Goal: Task Accomplishment & Management: Manage account settings

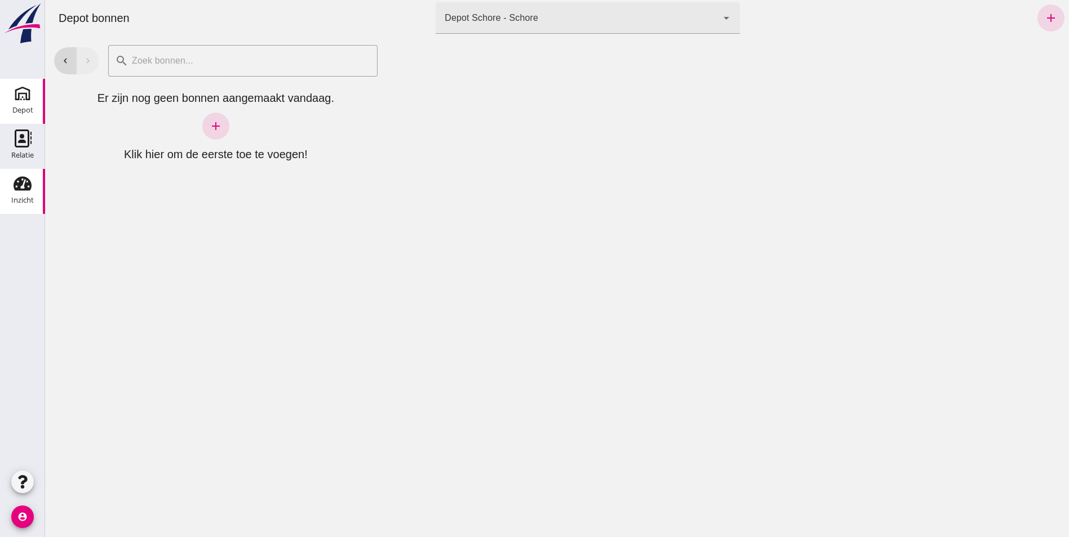
click at [23, 197] on div "Inzicht" at bounding box center [22, 200] width 23 height 7
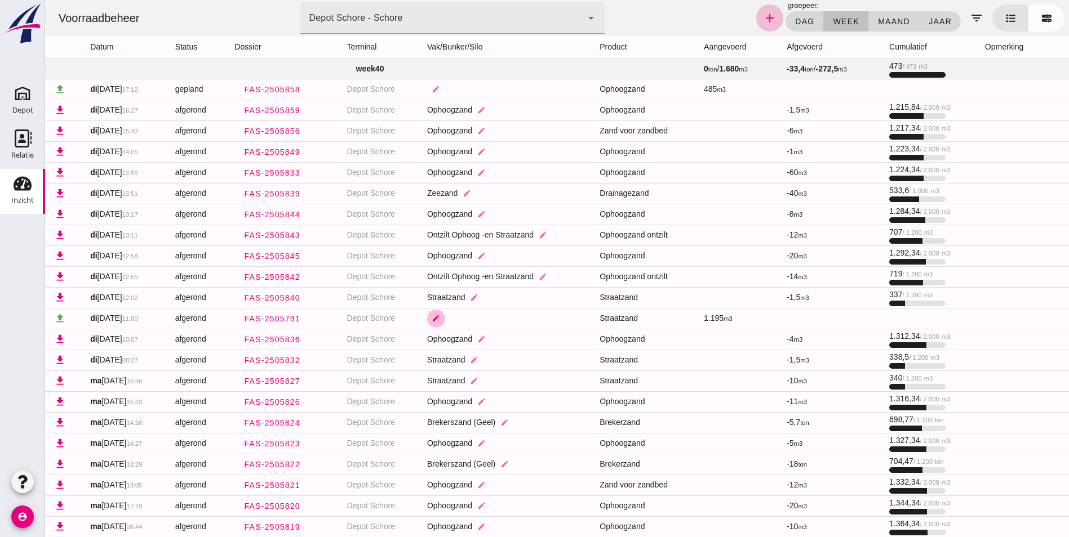
click at [438, 317] on icon "edit" at bounding box center [436, 318] width 8 height 8
click at [547, 325] on icon "check" at bounding box center [545, 326] width 10 height 10
click at [484, 323] on div at bounding box center [477, 326] width 62 height 32
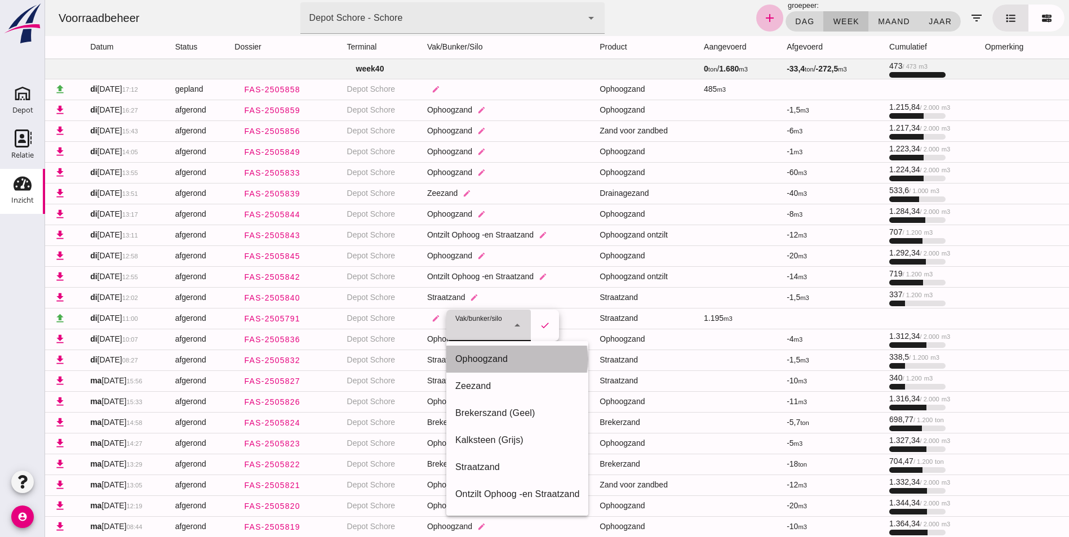
click at [483, 358] on div "Ophoogzand" at bounding box center [517, 360] width 124 height 14
type input "39"
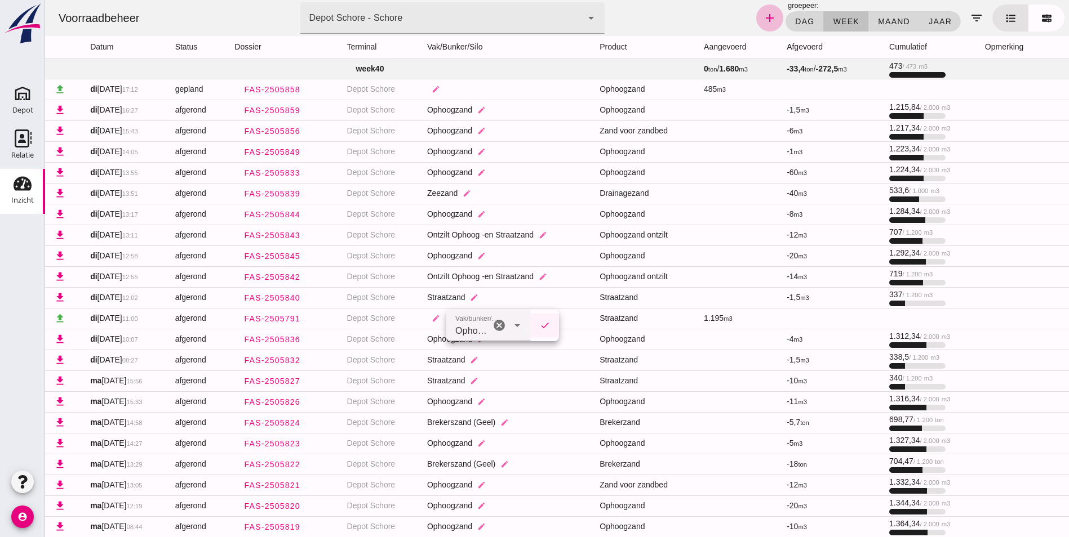
click at [548, 325] on icon "check" at bounding box center [545, 326] width 10 height 10
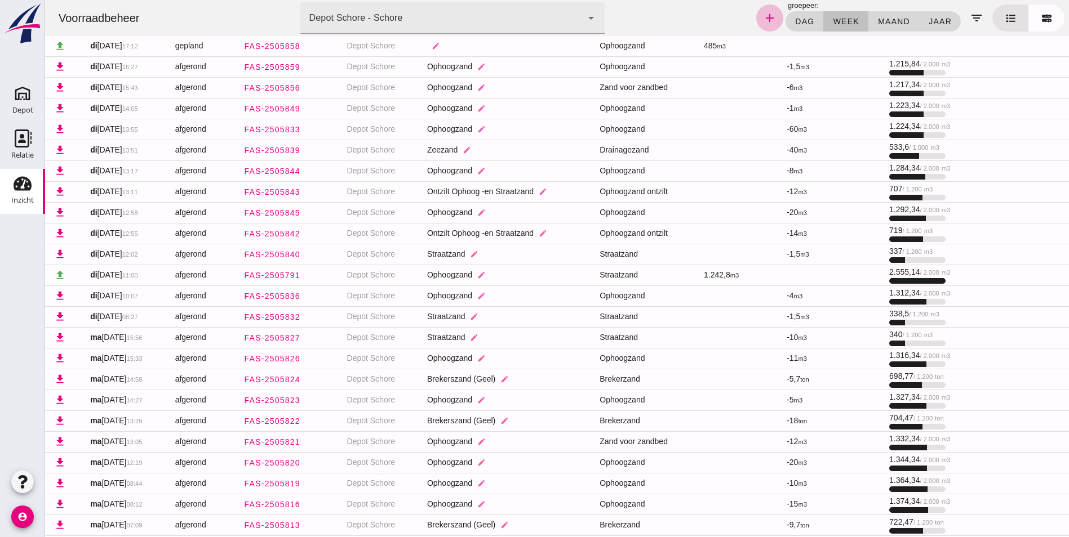
scroll to position [114, 0]
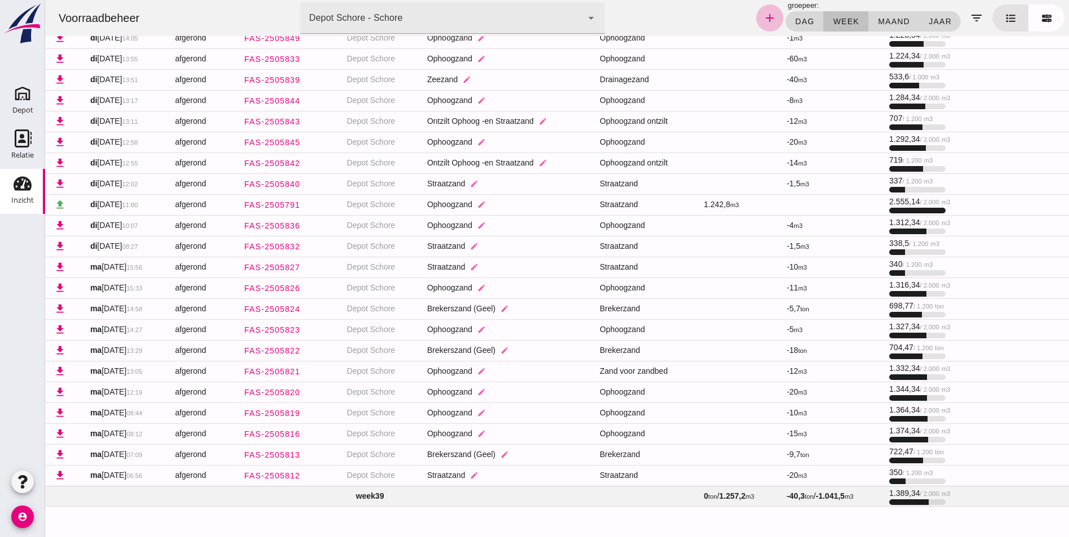
click at [359, 496] on td "week 39" at bounding box center [370, 496] width 650 height 20
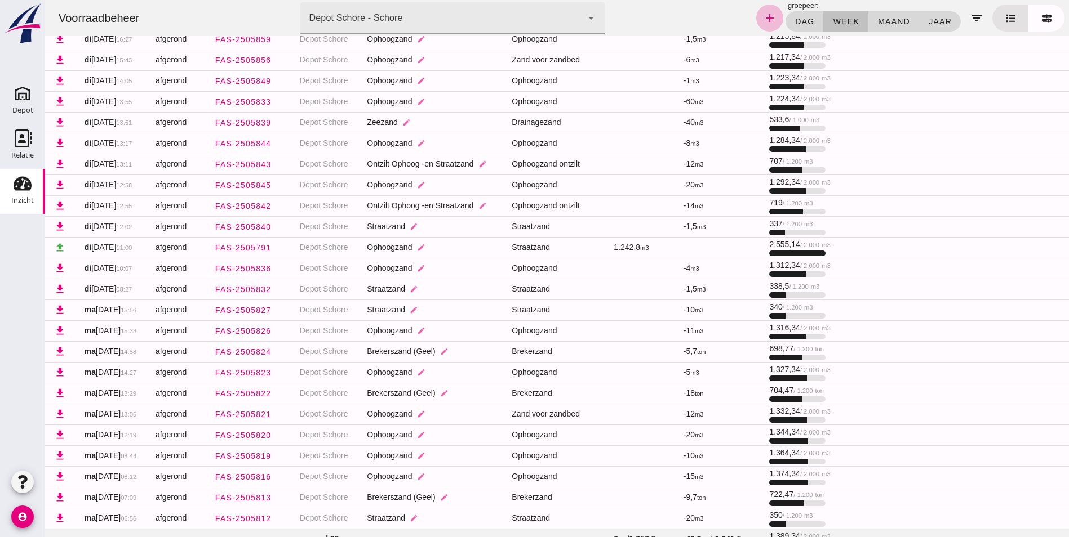
scroll to position [0, 0]
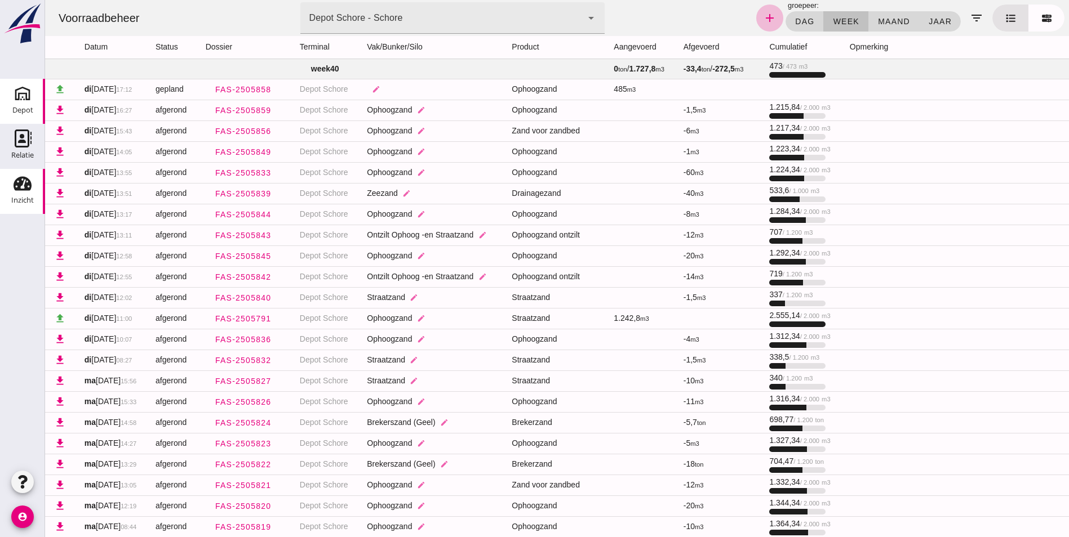
click at [26, 96] on use at bounding box center [23, 94] width 18 height 18
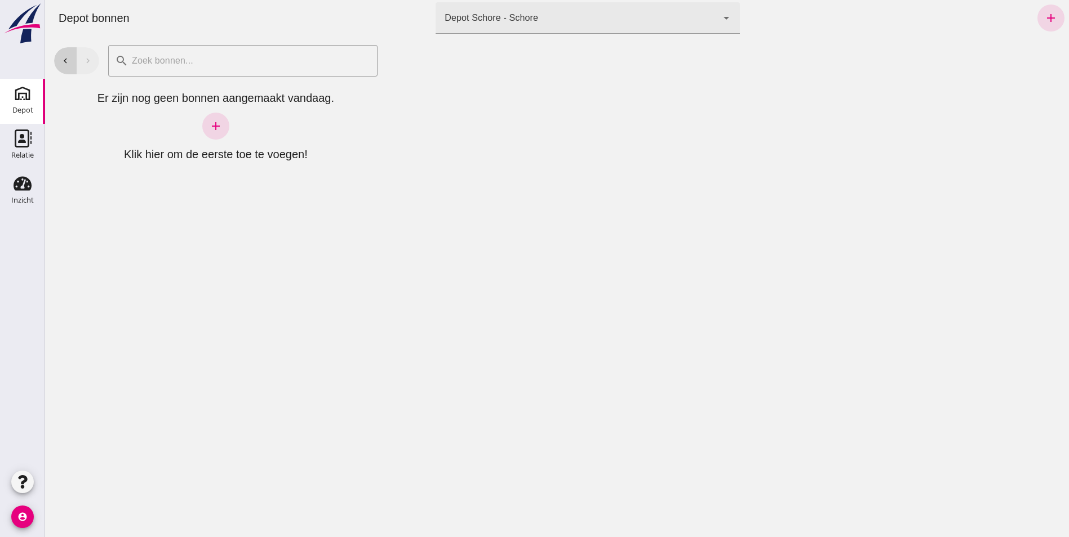
click at [65, 57] on icon "chevron_left" at bounding box center [65, 61] width 10 height 10
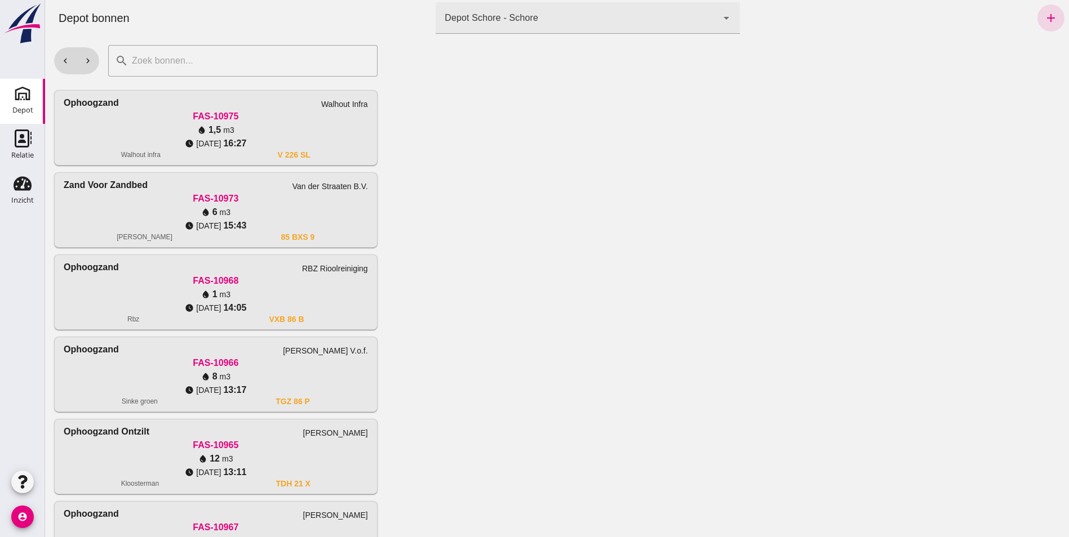
click at [54, 47] on button "chevron_left" at bounding box center [65, 60] width 23 height 27
click at [85, 57] on icon "chevron_right" at bounding box center [88, 61] width 10 height 10
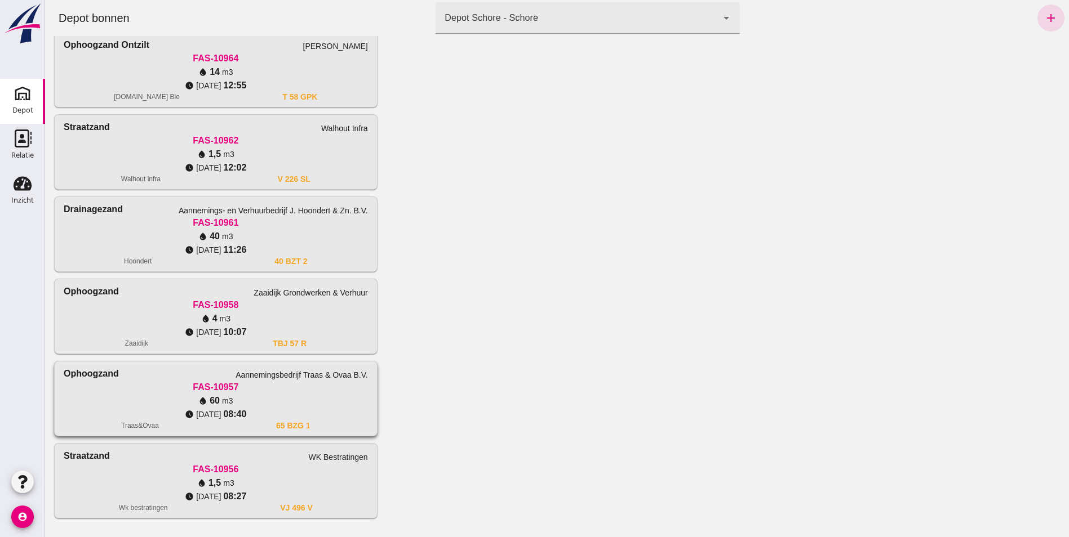
scroll to position [565, 0]
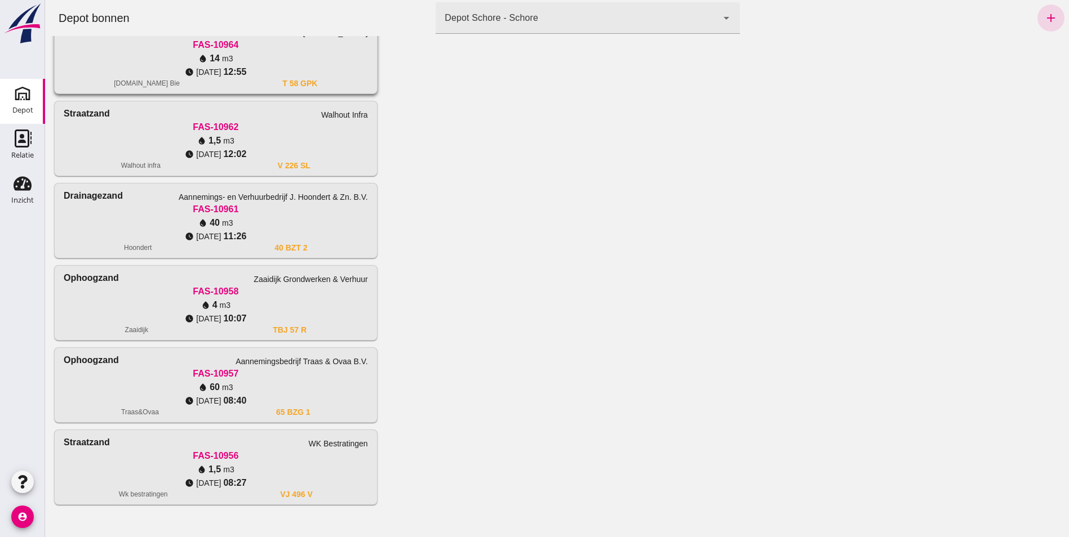
click at [178, 56] on div "water_drop 14 m3" at bounding box center [216, 59] width 304 height 14
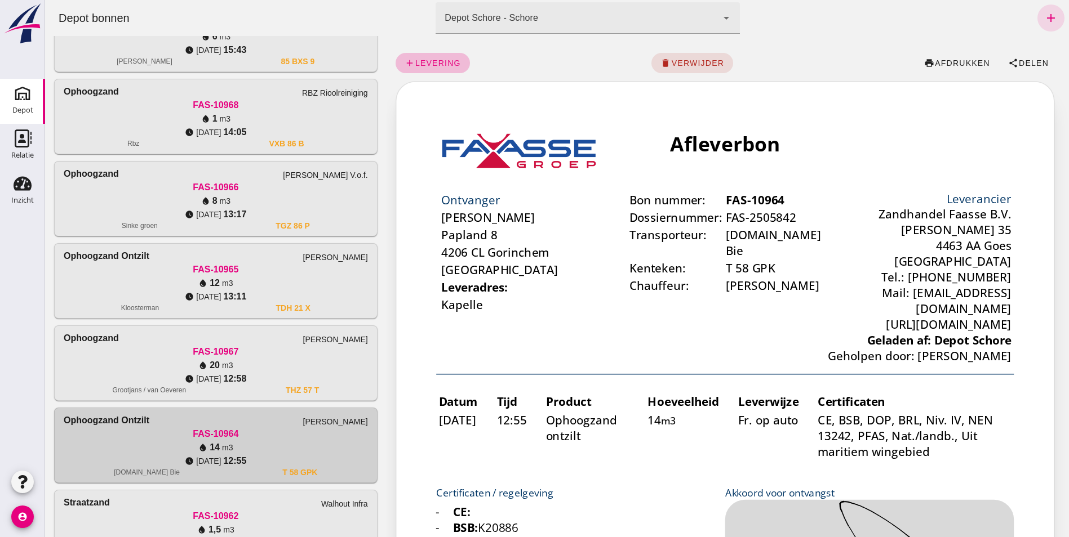
scroll to position [171, 0]
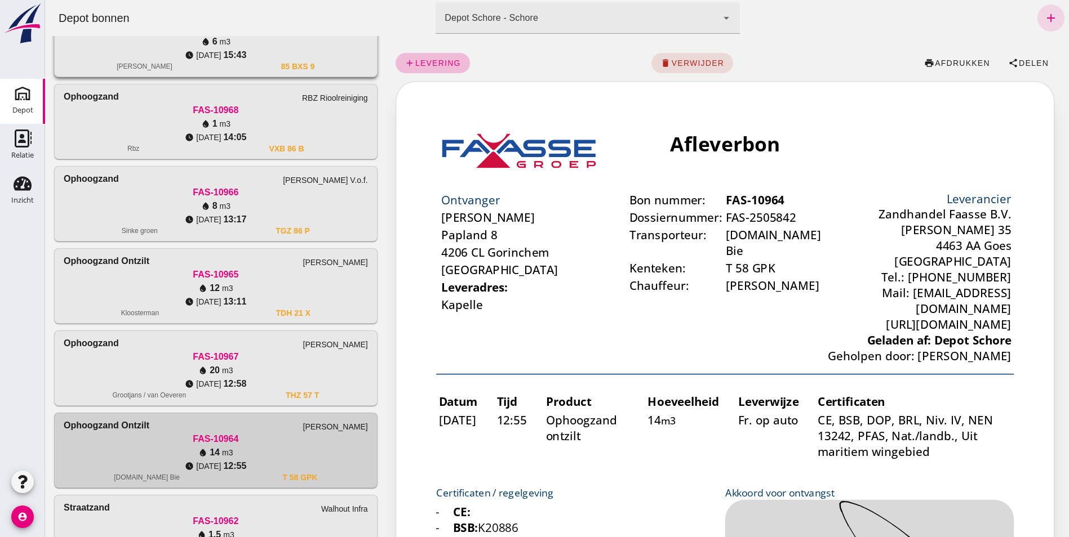
click at [216, 54] on span "[DATE]" at bounding box center [208, 55] width 25 height 11
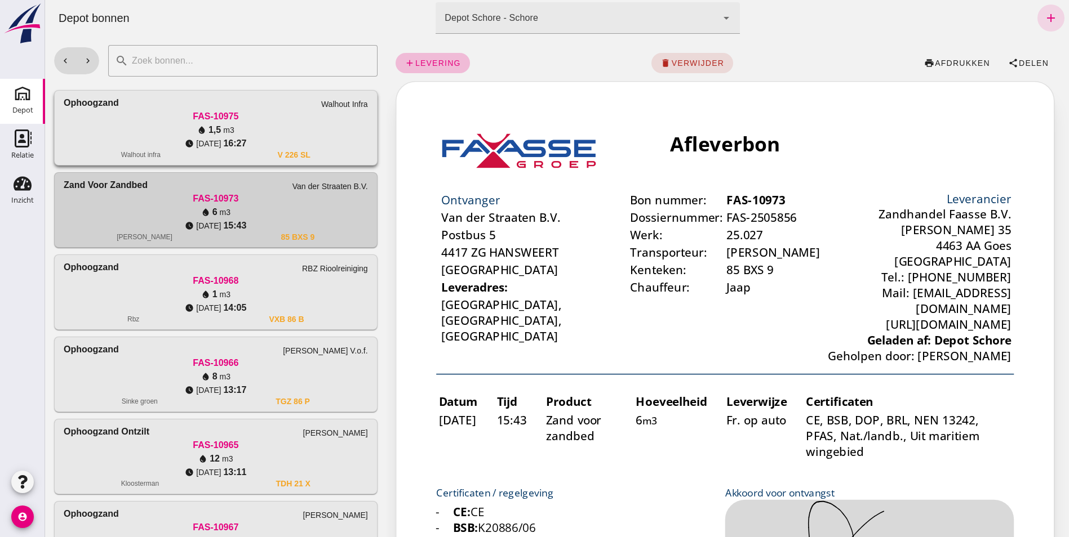
scroll to position [0, 0]
click at [27, 187] on use at bounding box center [23, 184] width 18 height 14
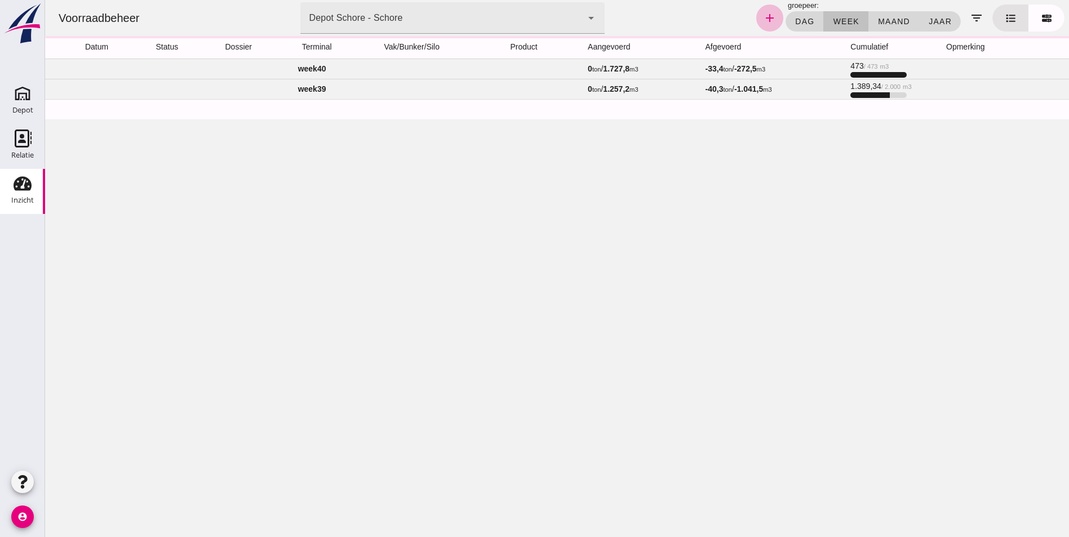
click at [305, 65] on td "week 40" at bounding box center [312, 69] width 534 height 20
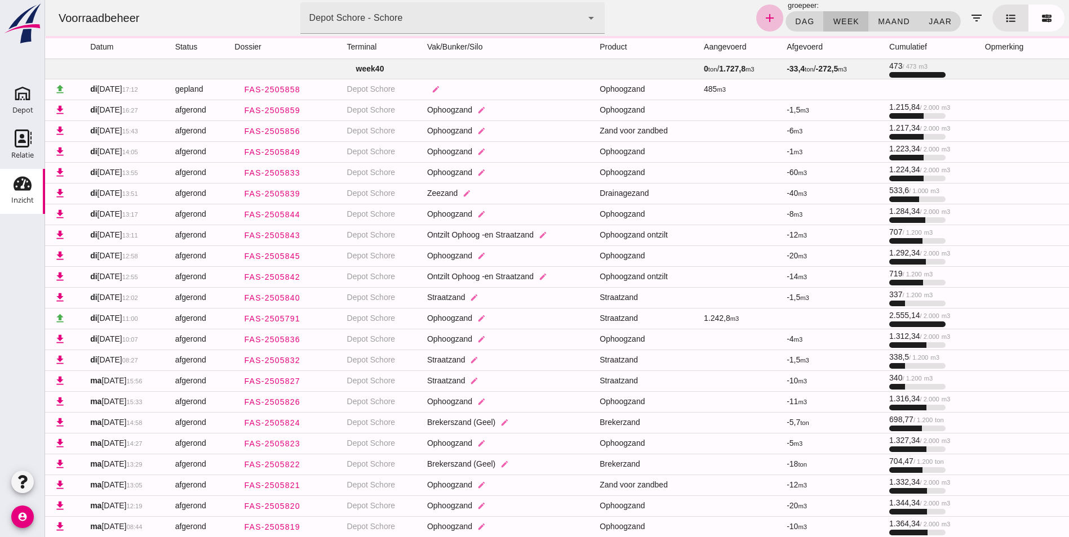
click at [902, 44] on th "cumulatief" at bounding box center [928, 47] width 96 height 23
click at [903, 43] on th "cumulatief" at bounding box center [928, 47] width 96 height 23
click at [766, 16] on icon "add" at bounding box center [770, 18] width 14 height 14
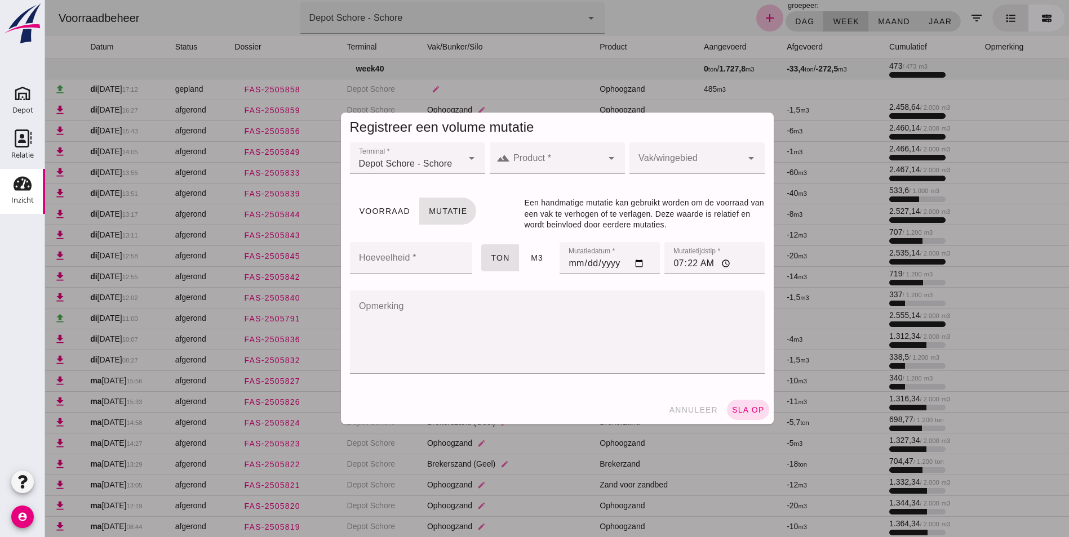
click at [608, 158] on icon "arrow_drop_down" at bounding box center [611, 159] width 14 height 14
click at [602, 157] on div "arrow_drop_down" at bounding box center [610, 159] width 16 height 32
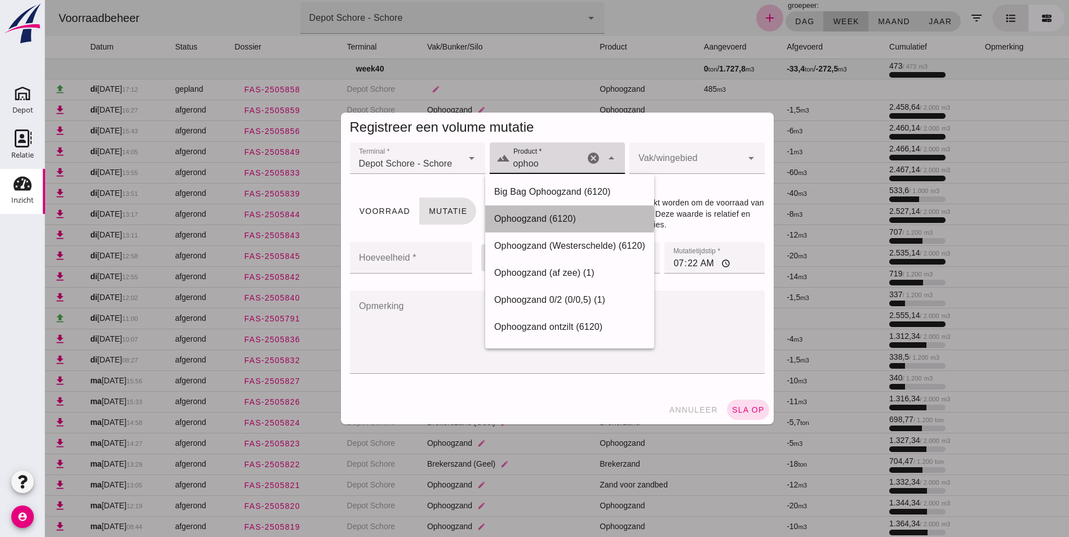
click at [534, 217] on div "Ophoogzand (6120)" at bounding box center [569, 219] width 151 height 14
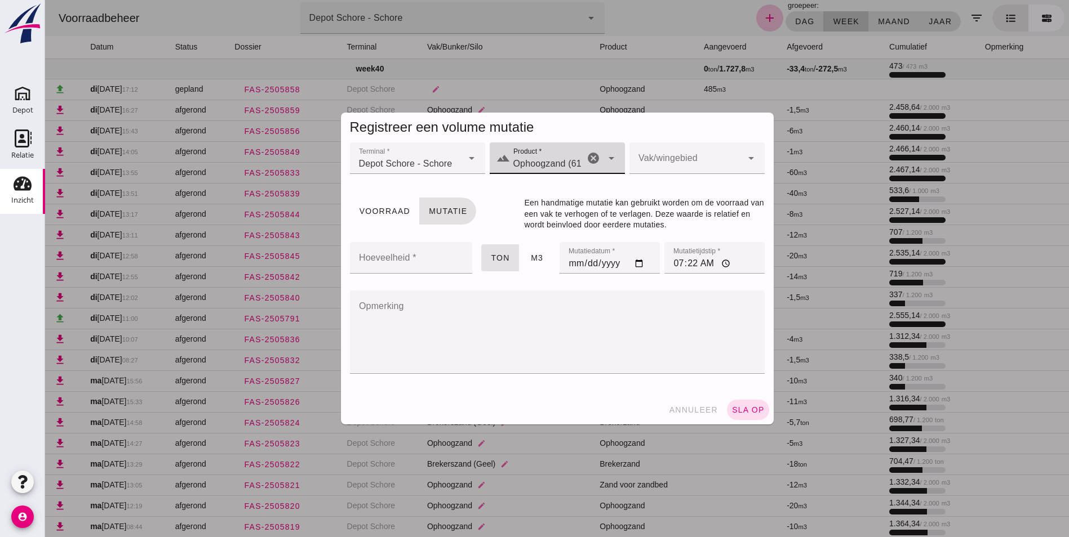
type input "Ophoogzand (6120)"
click at [671, 155] on div at bounding box center [685, 159] width 113 height 32
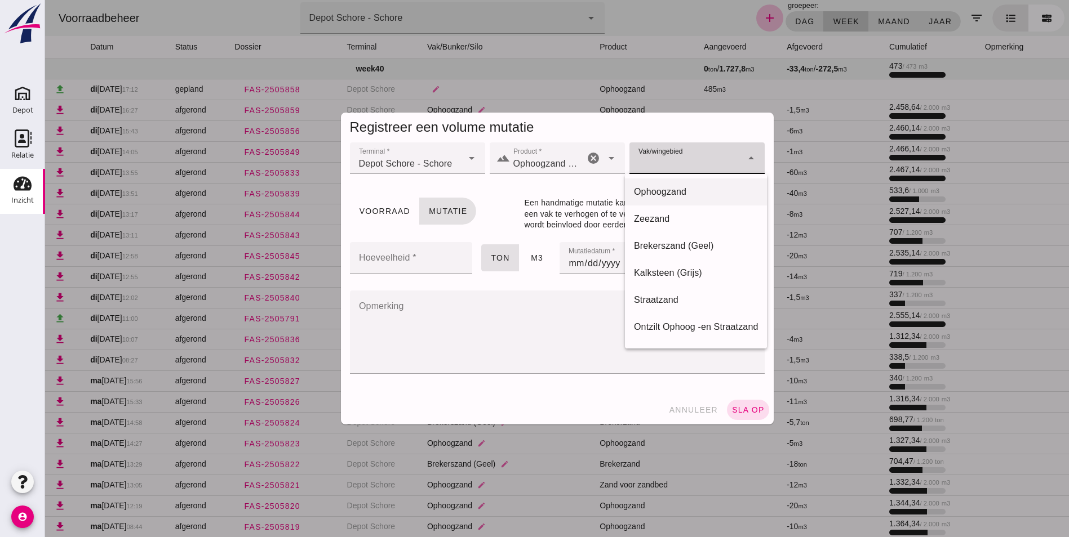
click at [665, 186] on div "Ophoogzand" at bounding box center [696, 192] width 124 height 14
type input "39"
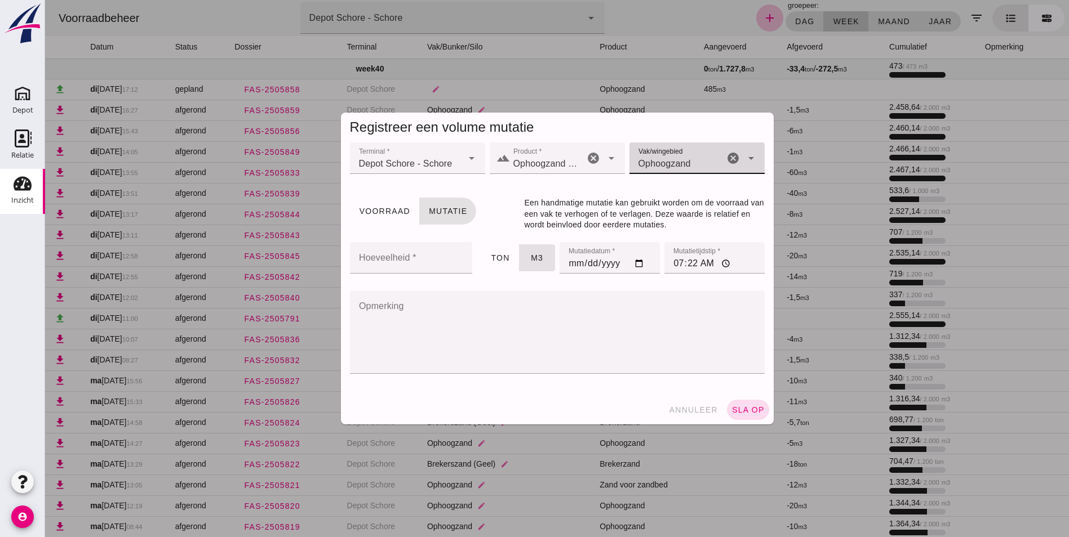
click at [408, 257] on input "Hoeveelheid *" at bounding box center [408, 258] width 116 height 32
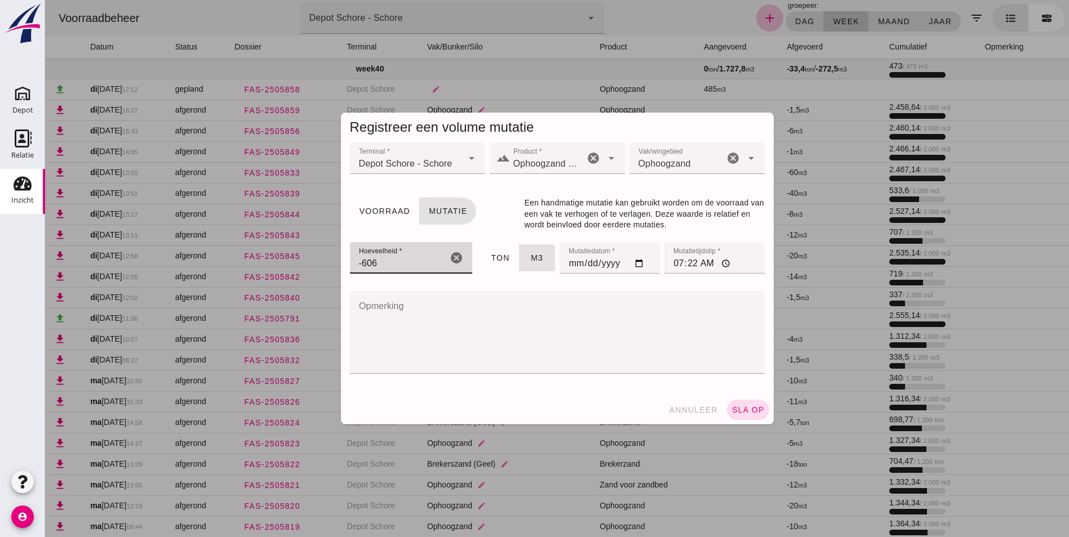
type input "-606"
click at [391, 309] on textarea "Opmerking" at bounding box center [554, 332] width 408 height 83
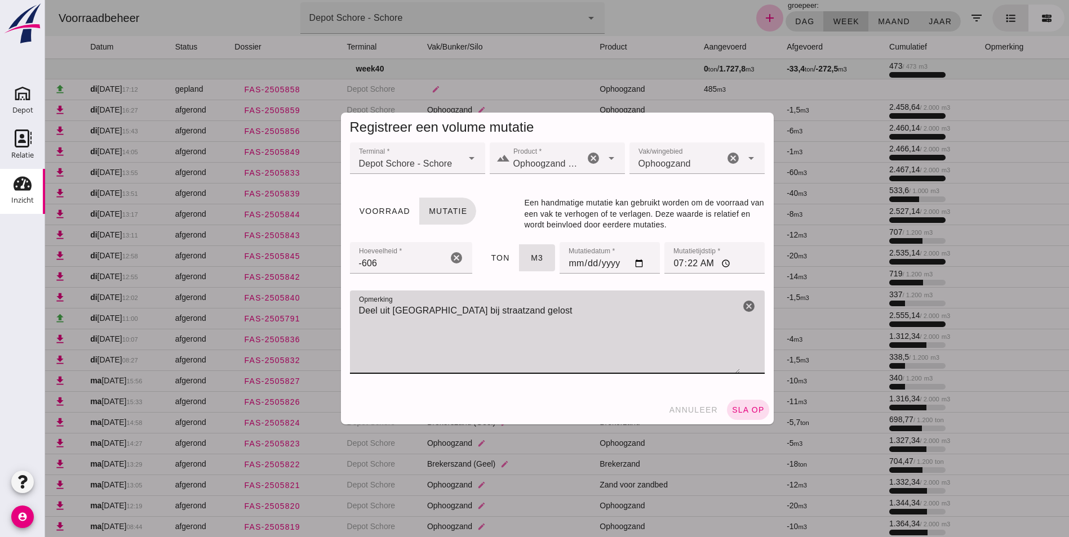
type textarea "Deel uit [GEOGRAPHIC_DATA] bij straatzand gelost"
click at [675, 265] on input "07:22" at bounding box center [714, 258] width 100 height 32
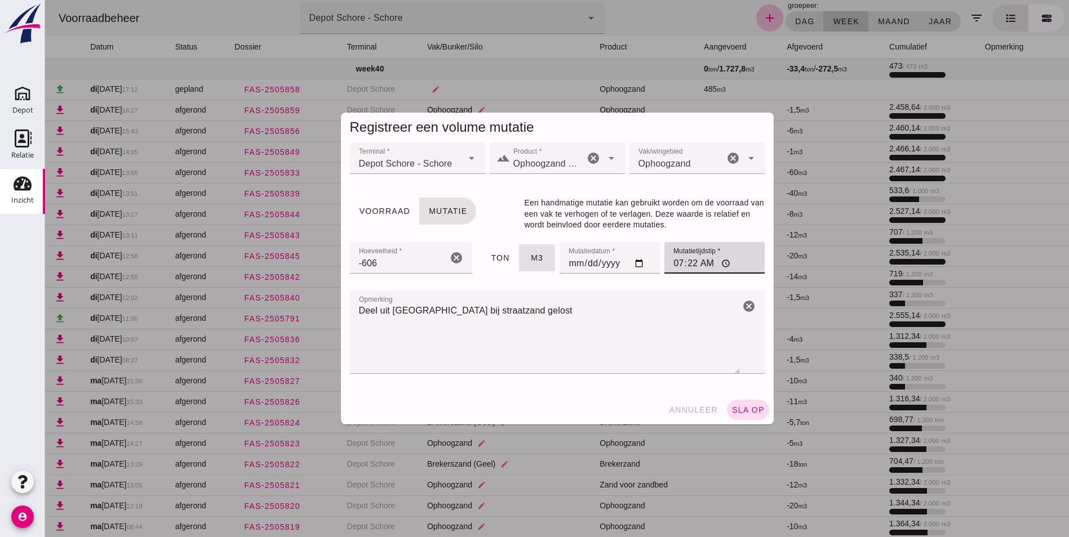
type input "07:00"
click at [749, 406] on span "sla op" at bounding box center [747, 410] width 33 height 9
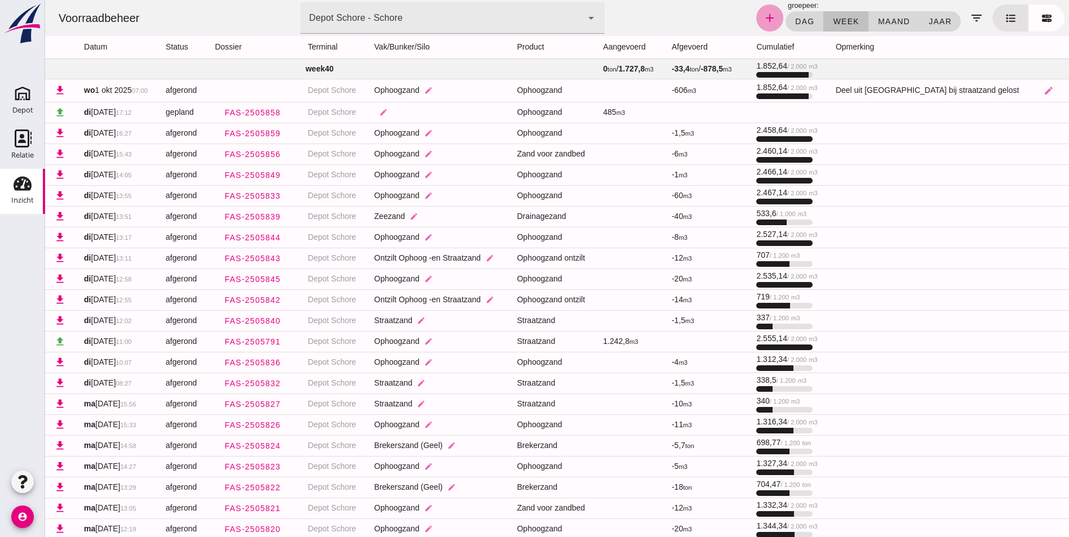
click at [765, 21] on icon "add" at bounding box center [770, 18] width 14 height 14
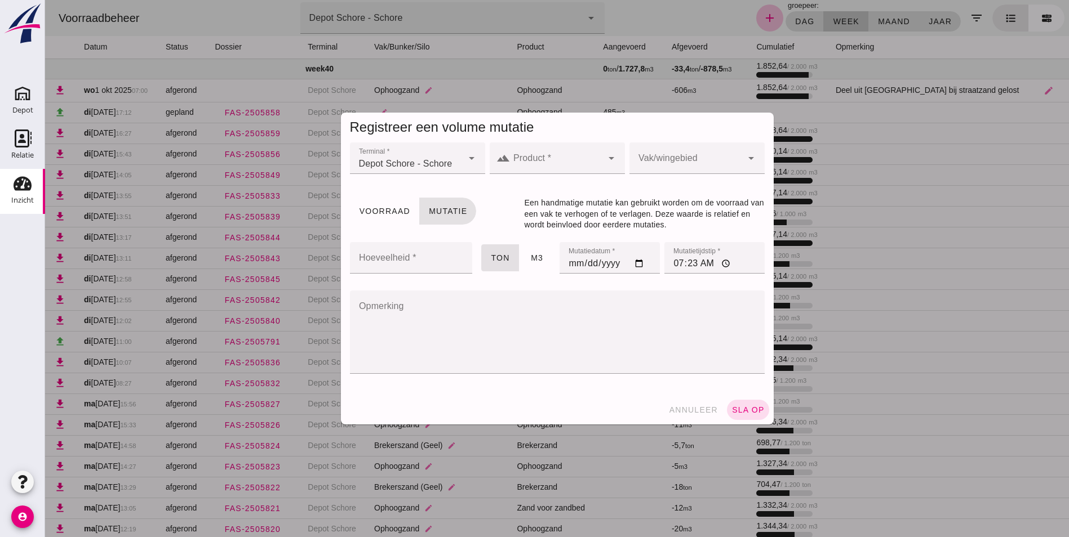
click at [545, 162] on input "Product *" at bounding box center [556, 164] width 92 height 14
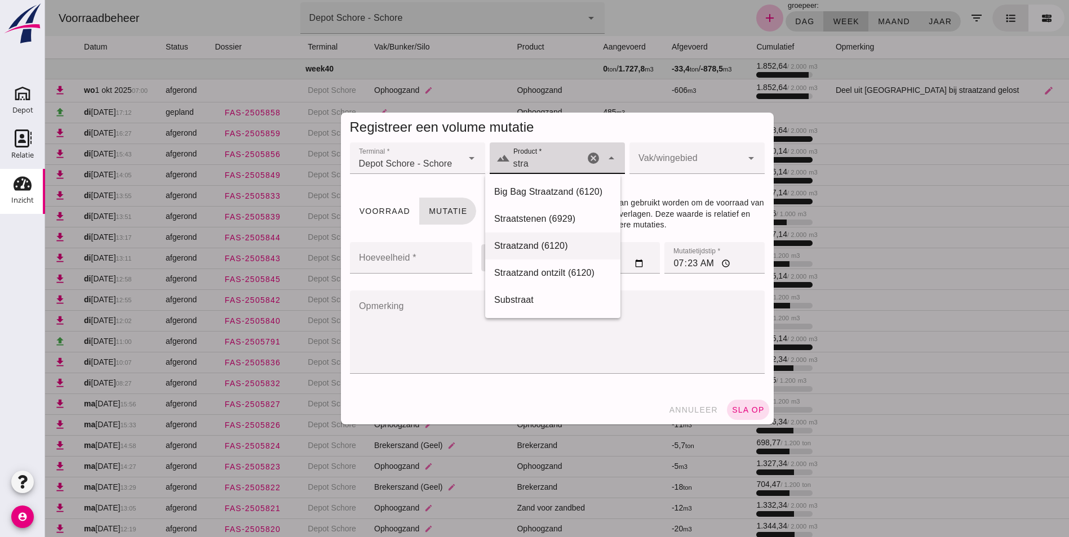
click at [531, 244] on div "Straatzand (6120)" at bounding box center [552, 246] width 117 height 14
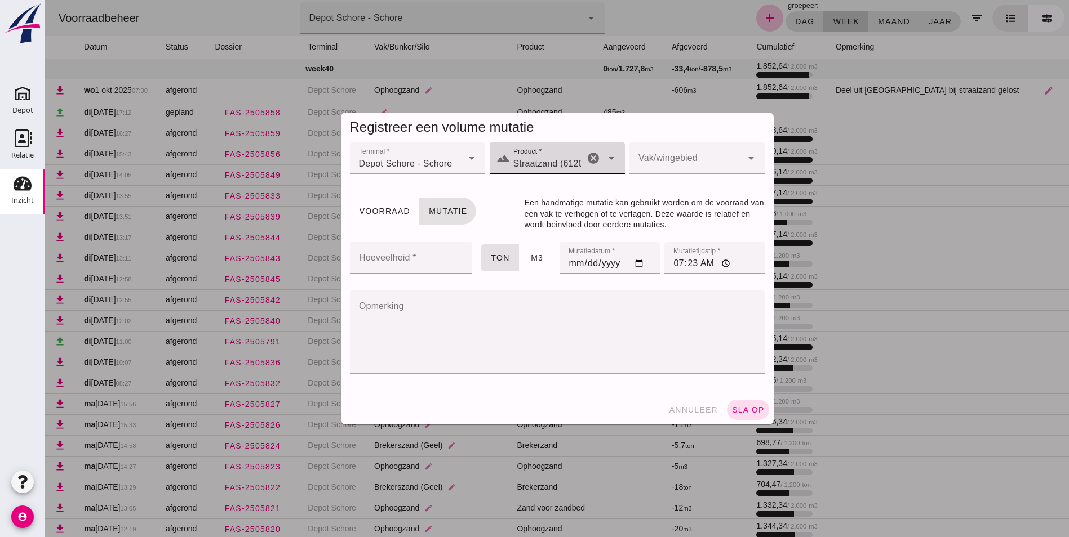
type input "Straatzand (6120)"
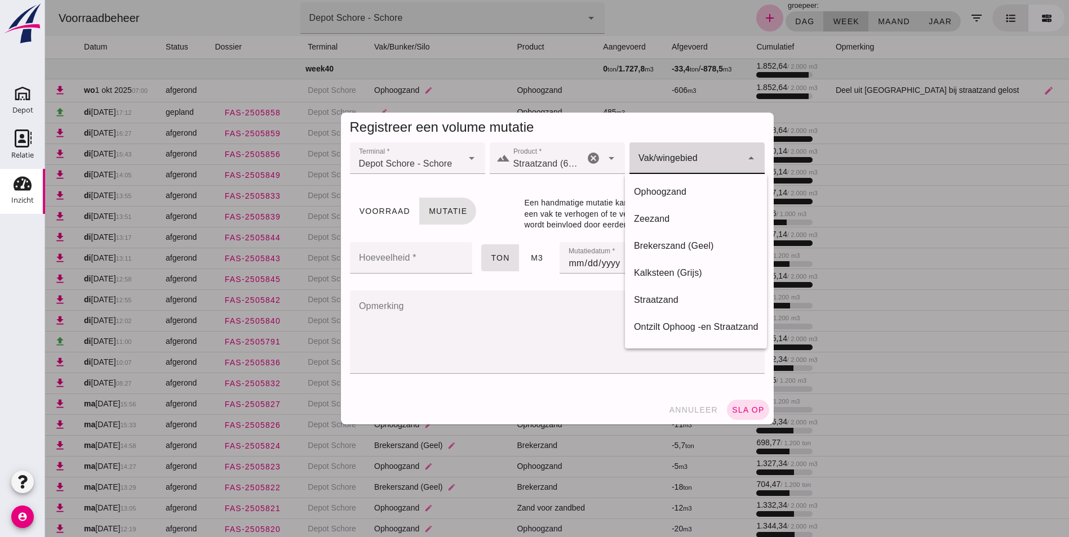
click at [703, 150] on div at bounding box center [685, 159] width 113 height 32
drag, startPoint x: 655, startPoint y: 295, endPoint x: 635, endPoint y: 296, distance: 19.8
click at [655, 295] on div "Straatzand" at bounding box center [696, 301] width 124 height 14
type input "283"
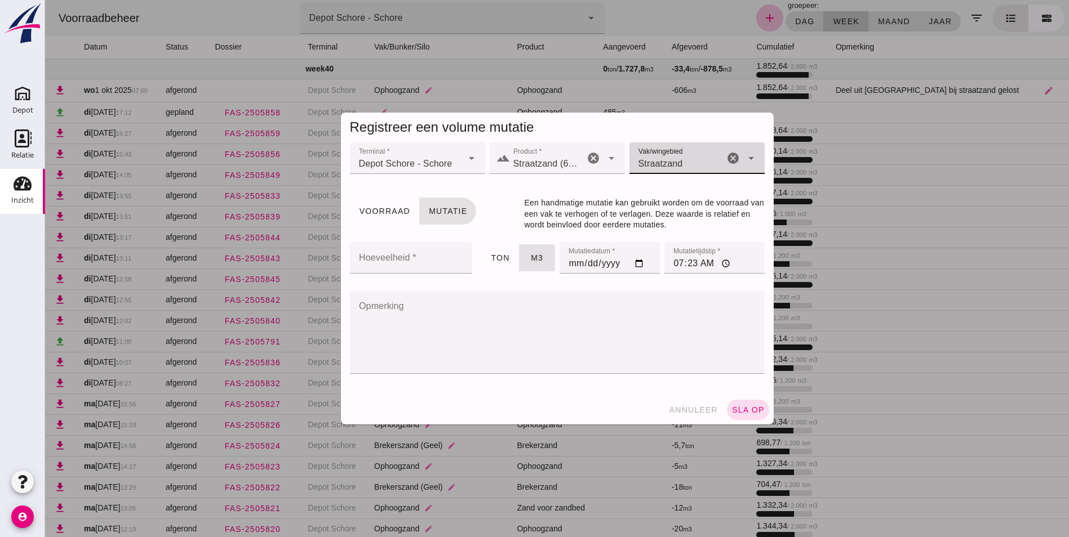
click at [386, 262] on input "Hoeveelheid *" at bounding box center [408, 258] width 116 height 32
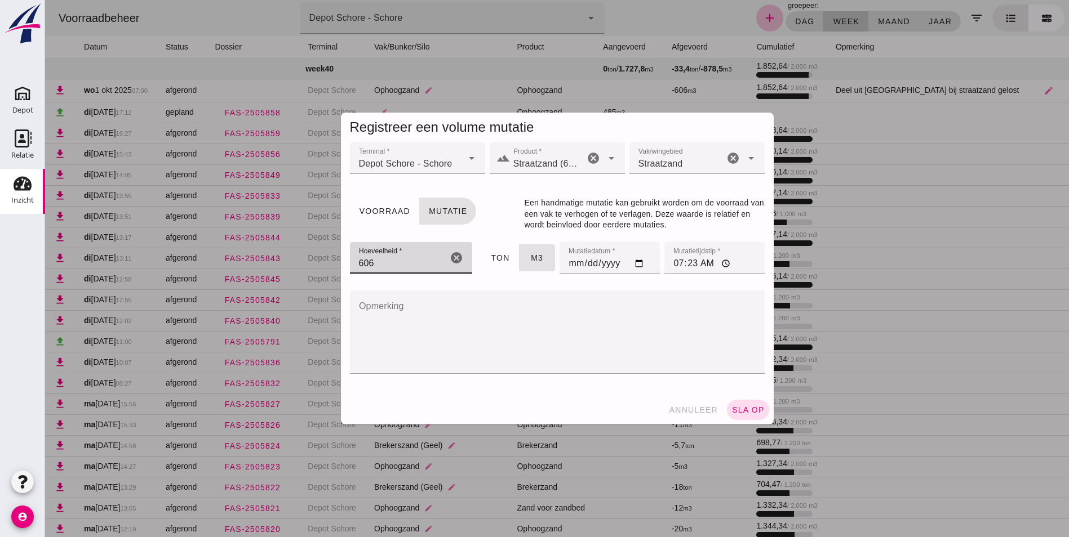
type input "606"
click at [667, 264] on input "07:23" at bounding box center [714, 258] width 100 height 32
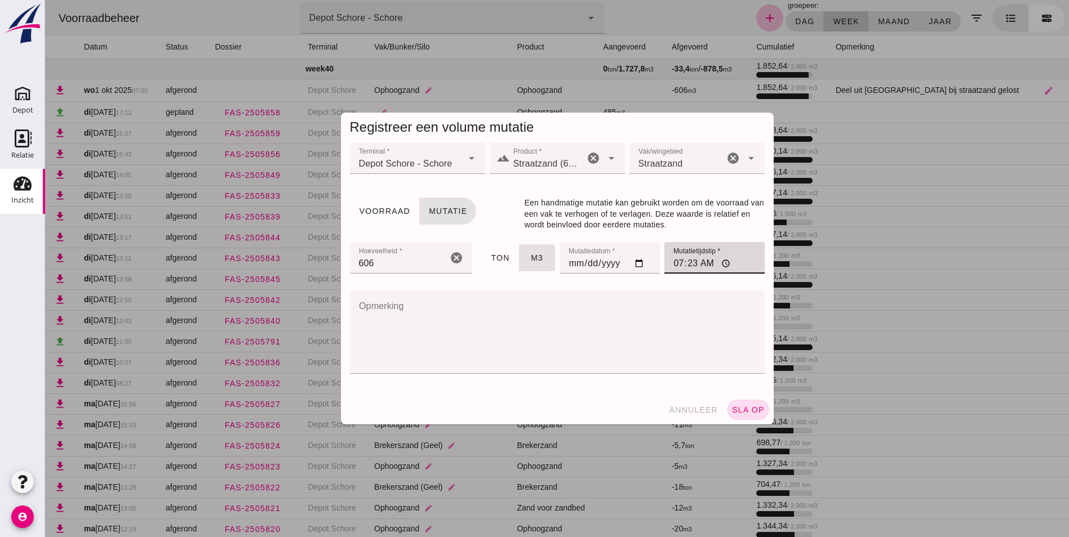
type input "07:00"
click at [380, 310] on textarea "Opmerking" at bounding box center [554, 332] width 408 height 83
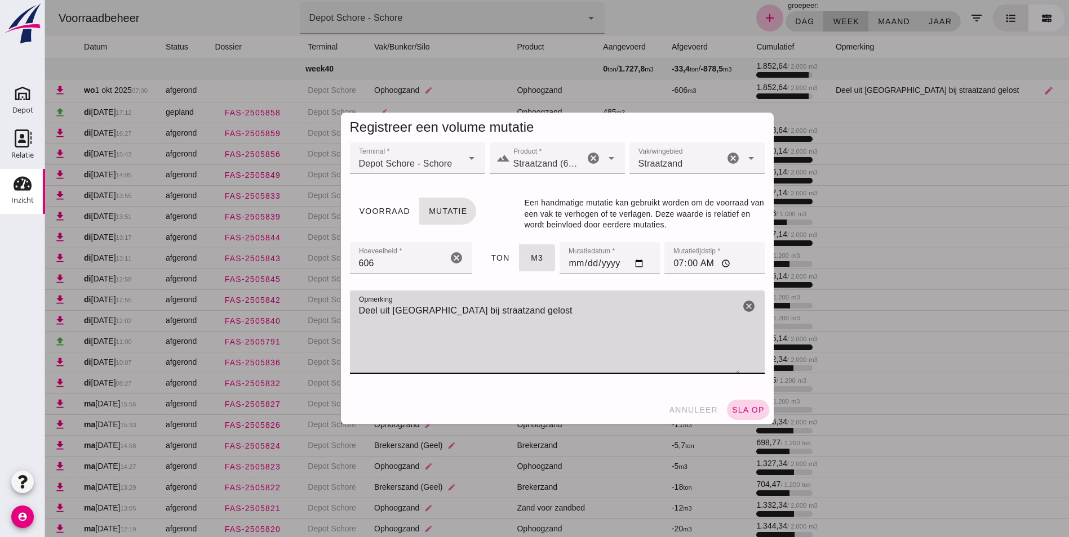
type textarea "Deel uit [GEOGRAPHIC_DATA] bij straatzand gelost"
click at [735, 408] on span "sla op" at bounding box center [747, 410] width 33 height 9
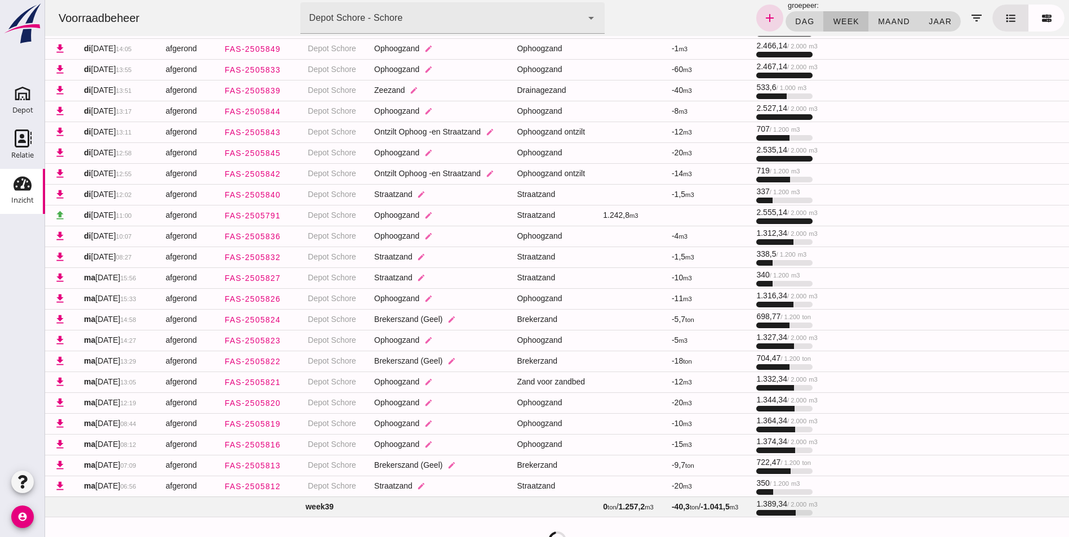
scroll to position [160, 0]
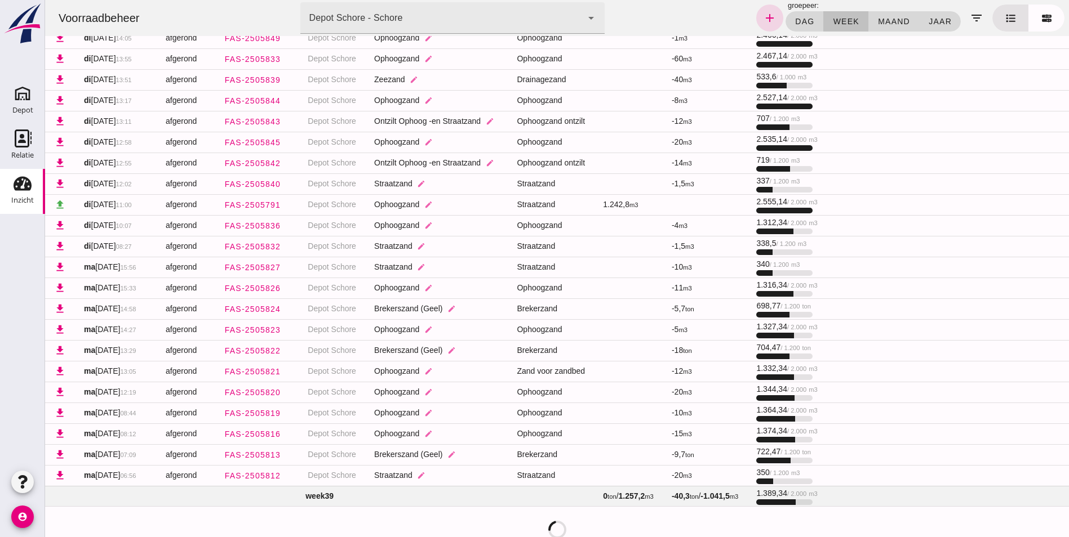
click at [329, 507] on div at bounding box center [557, 511] width 1006 height 9
click at [330, 491] on td "week 39" at bounding box center [319, 496] width 549 height 20
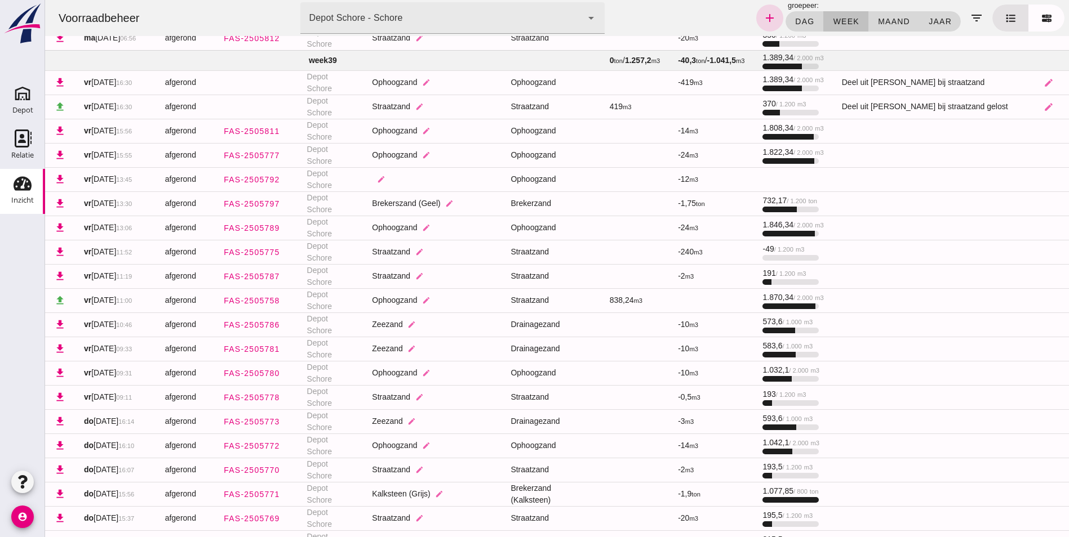
scroll to position [644, 0]
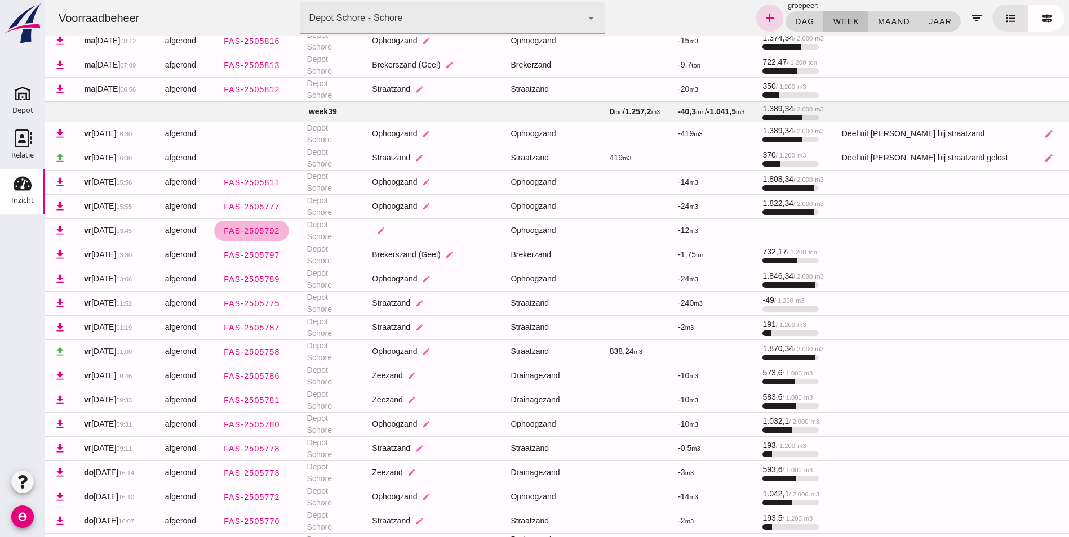
click at [265, 234] on span "FAS-2505792" at bounding box center [251, 230] width 57 height 9
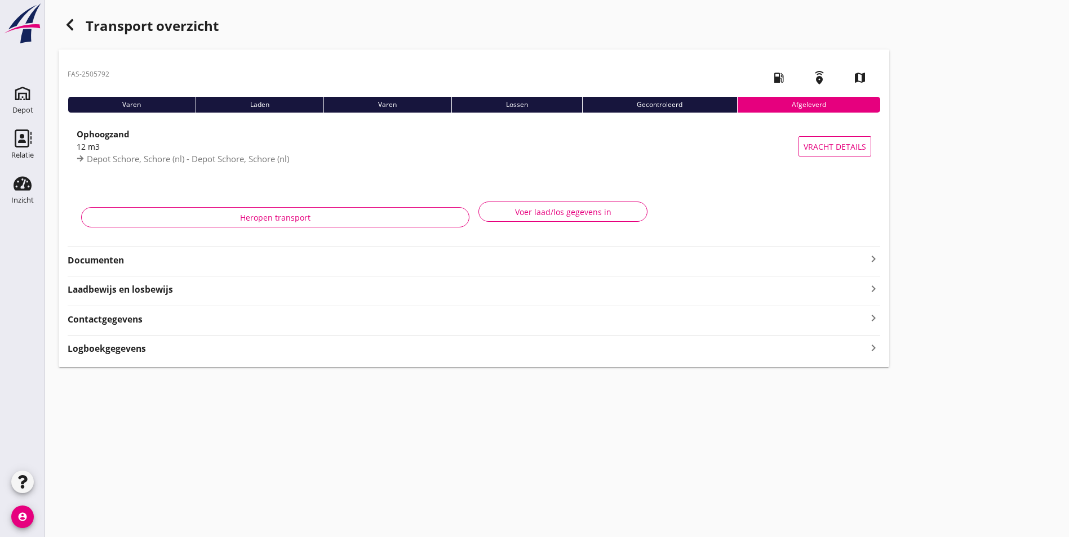
click at [95, 257] on strong "Documenten" at bounding box center [467, 260] width 799 height 13
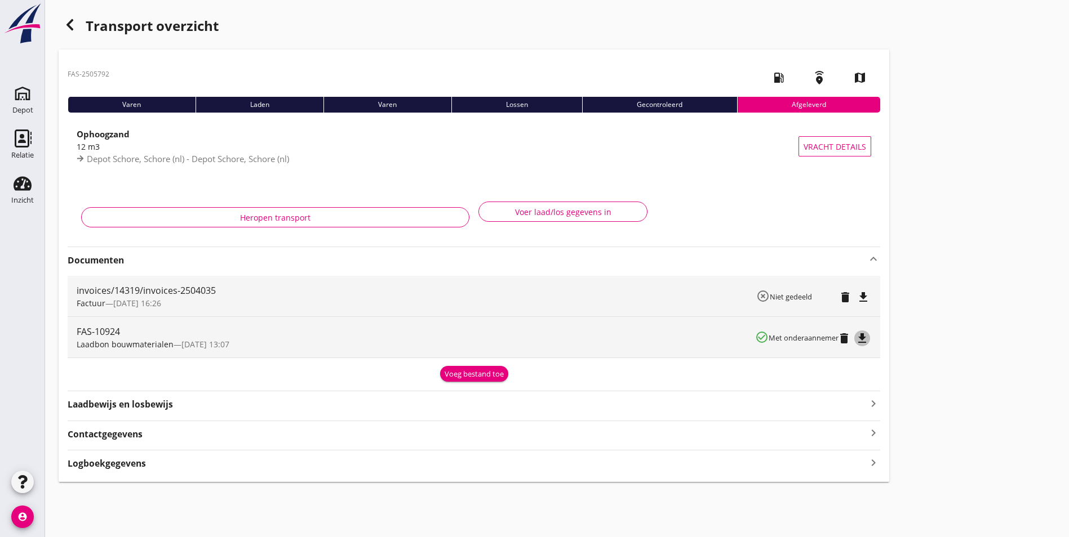
click at [855, 337] on icon "file_download" at bounding box center [862, 339] width 14 height 14
click at [69, 22] on icon "button" at bounding box center [70, 25] width 14 height 14
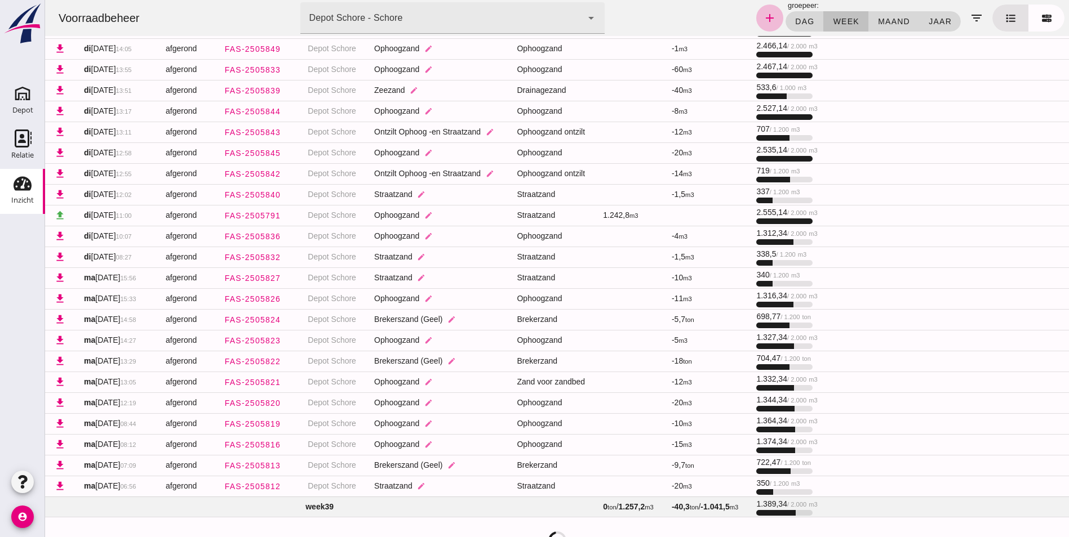
scroll to position [160, 0]
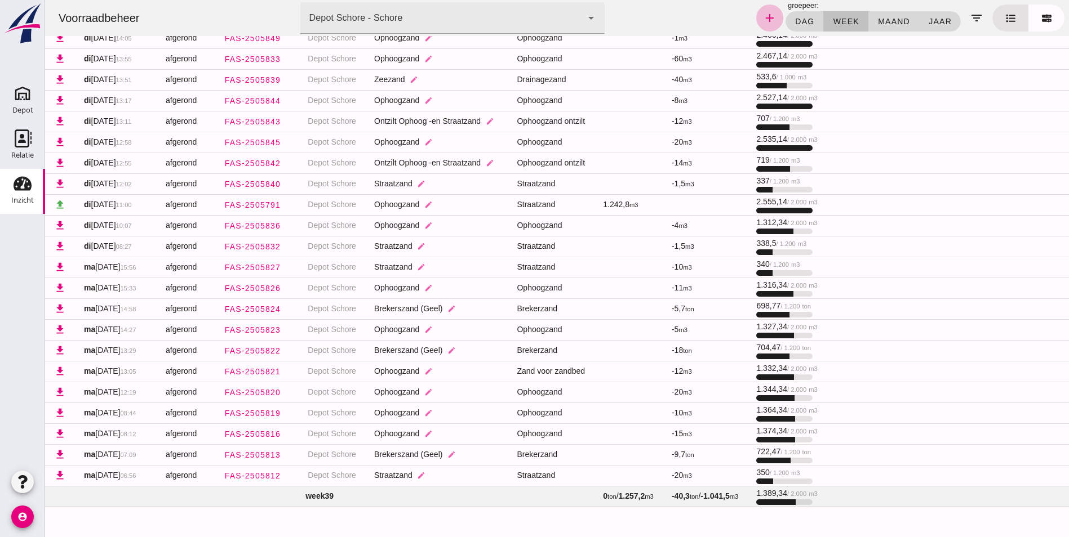
click at [331, 493] on td "week 39" at bounding box center [319, 496] width 549 height 20
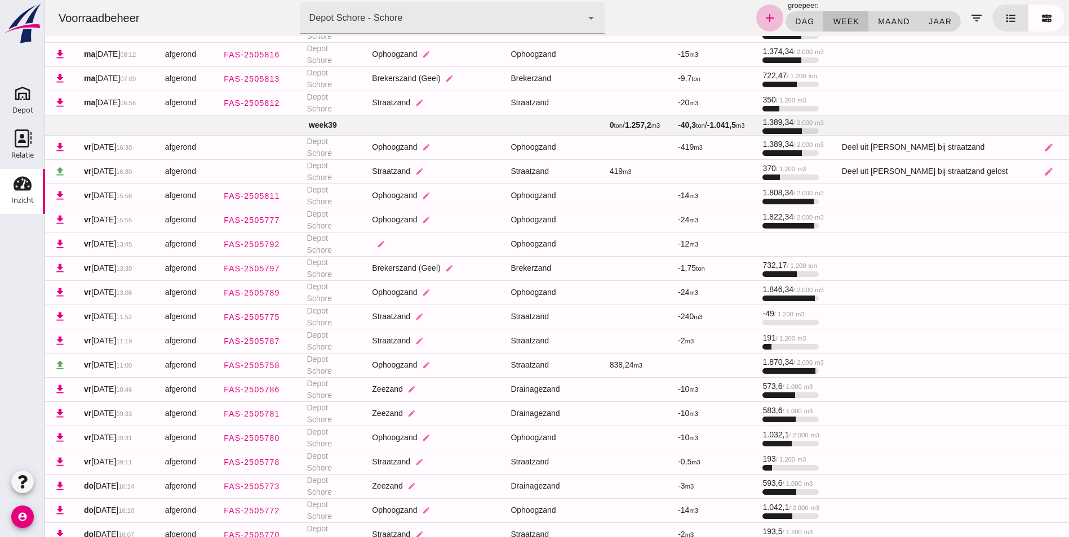
scroll to position [676, 0]
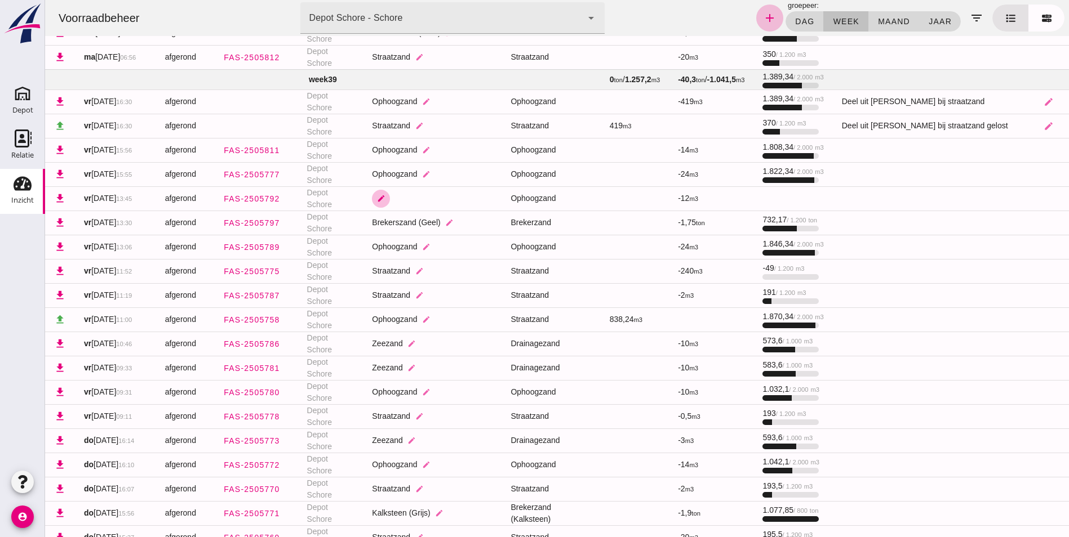
click at [385, 202] on icon "edit" at bounding box center [381, 198] width 8 height 8
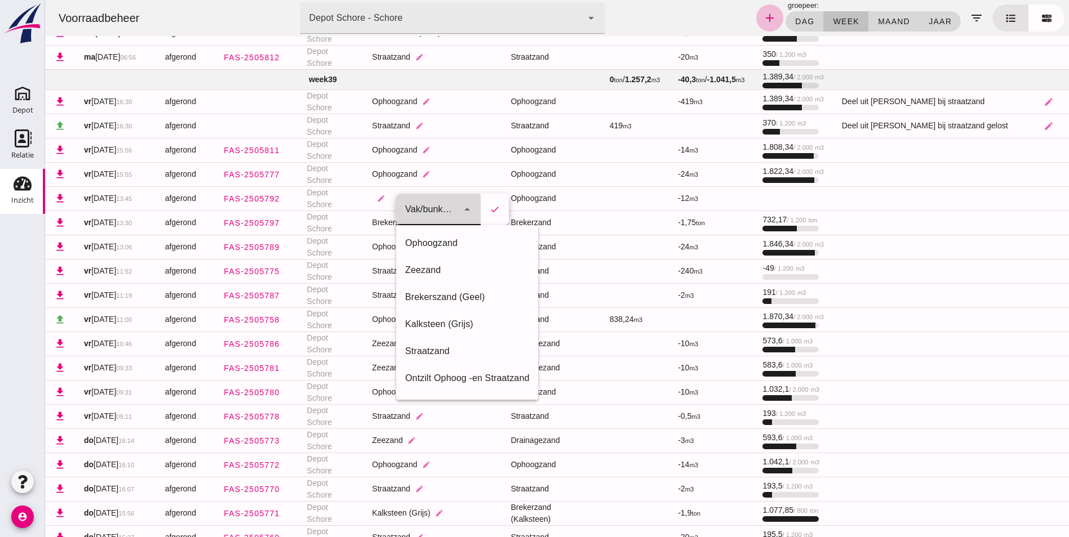
click at [470, 212] on icon "arrow_drop_down" at bounding box center [467, 210] width 14 height 14
click at [438, 239] on div "Ophoogzand" at bounding box center [467, 244] width 124 height 14
type input "39"
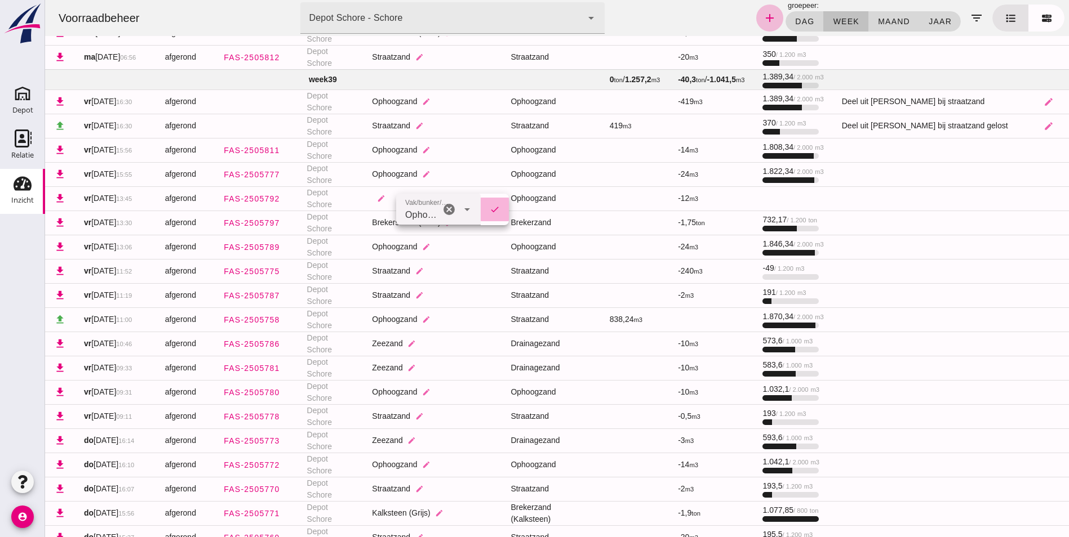
click at [496, 208] on icon "check" at bounding box center [495, 210] width 10 height 10
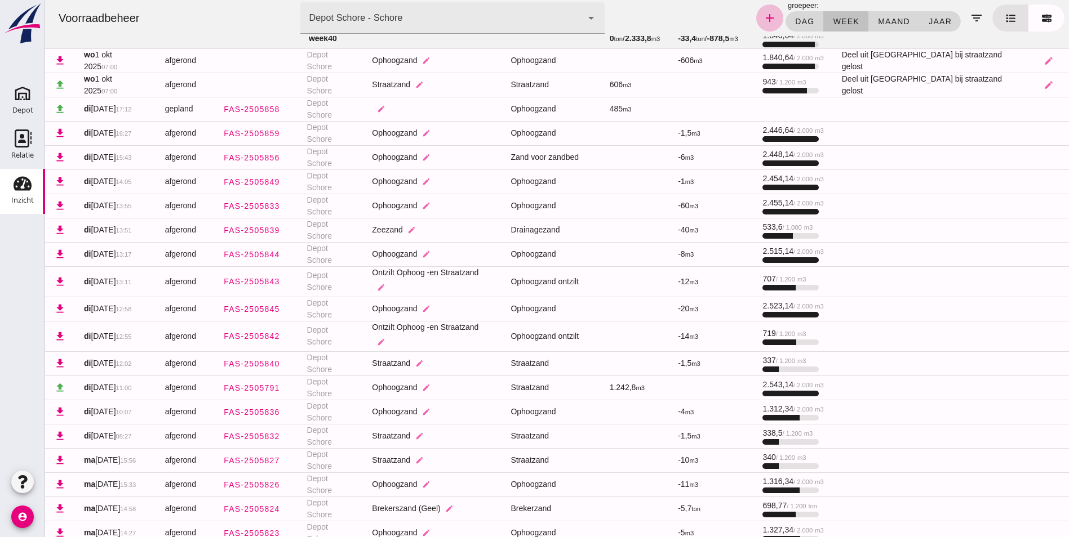
scroll to position [0, 0]
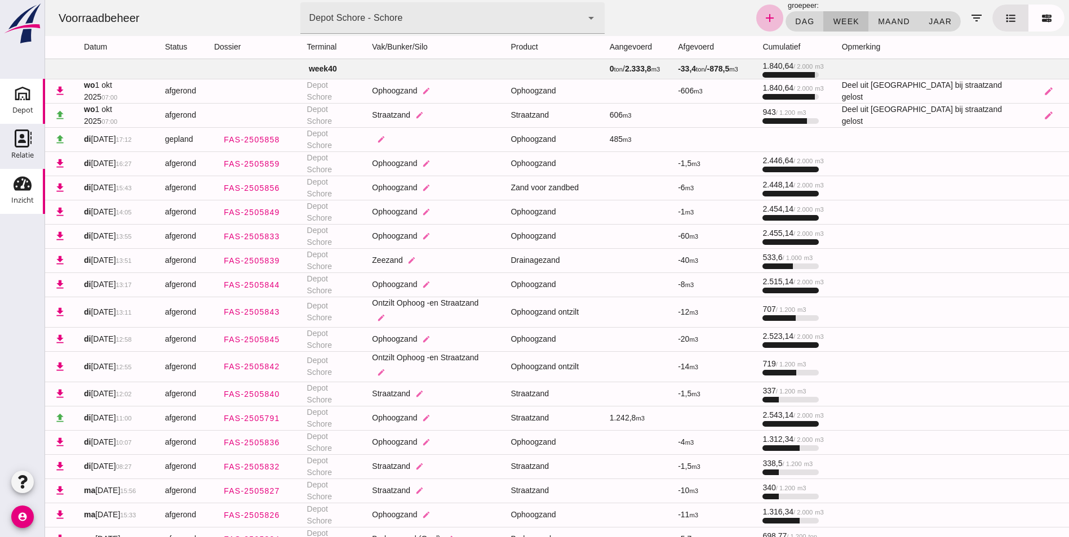
click at [18, 96] on use at bounding box center [23, 94] width 18 height 18
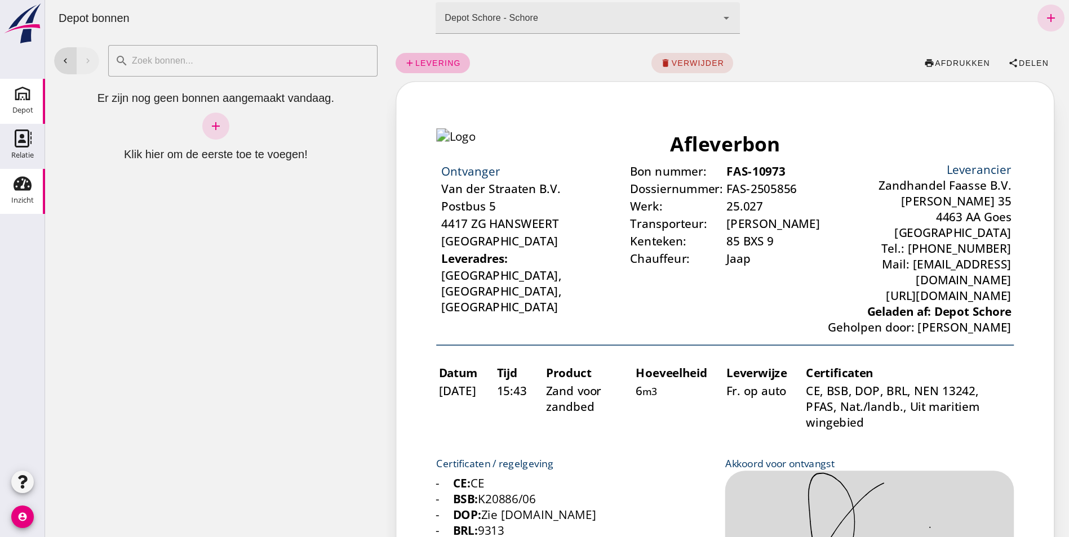
click at [26, 193] on div "Inzicht" at bounding box center [22, 201] width 23 height 16
